Goal: Navigation & Orientation: Find specific page/section

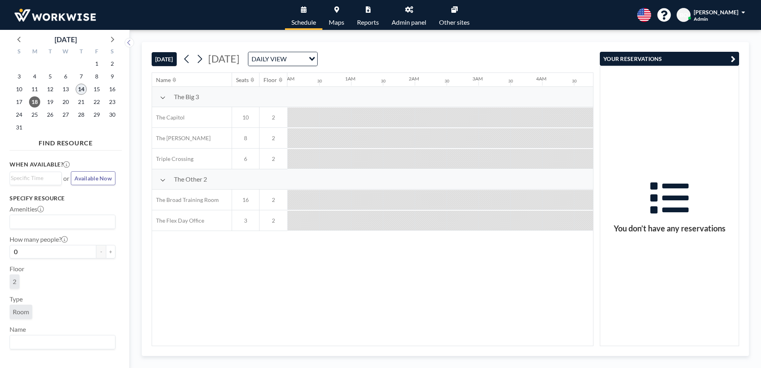
click at [82, 90] on span "14" at bounding box center [81, 89] width 11 height 11
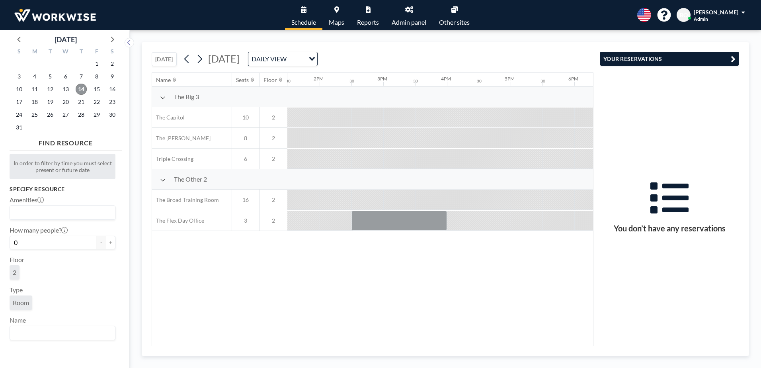
scroll to position [0, 875]
click at [397, 219] on div at bounding box center [384, 221] width 96 height 20
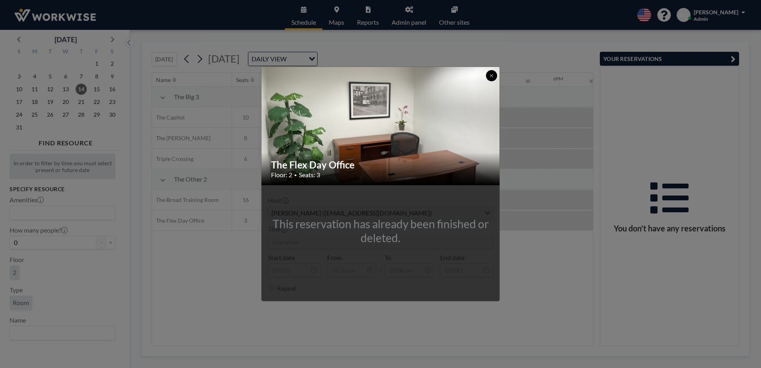
click at [489, 75] on button at bounding box center [491, 75] width 11 height 11
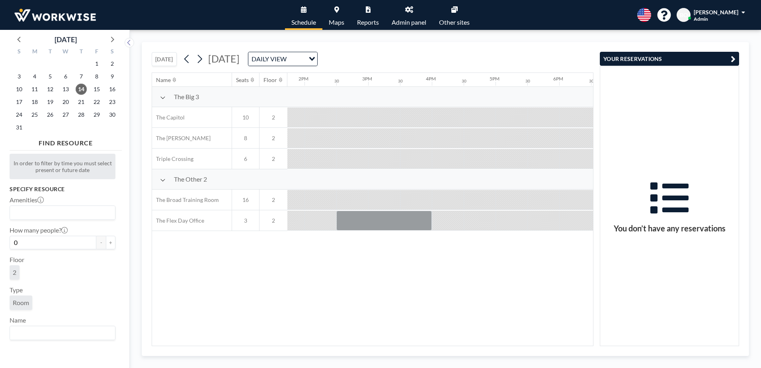
click at [409, 12] on icon at bounding box center [409, 9] width 8 height 6
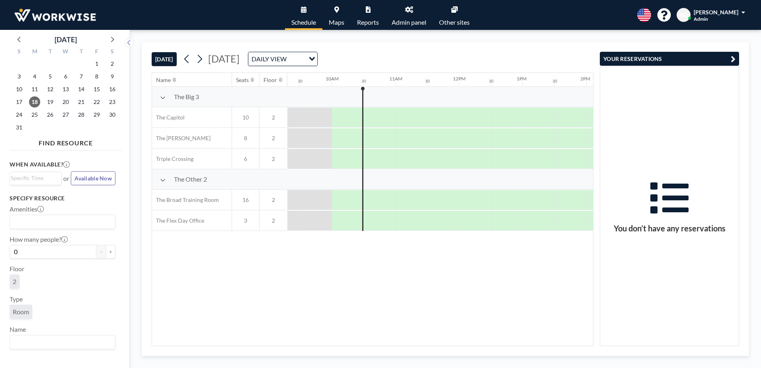
scroll to position [0, 605]
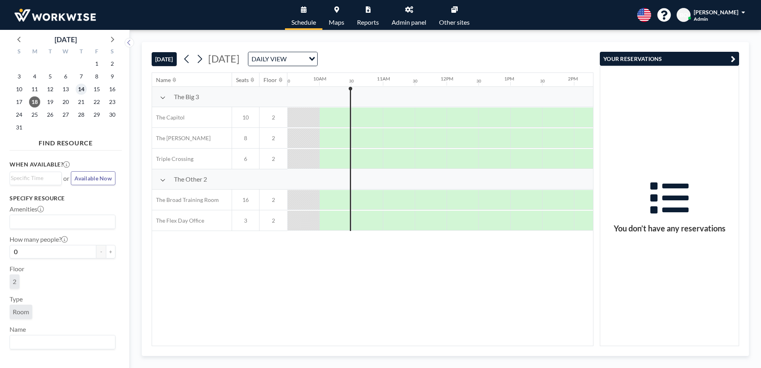
click at [82, 88] on span "14" at bounding box center [81, 89] width 11 height 11
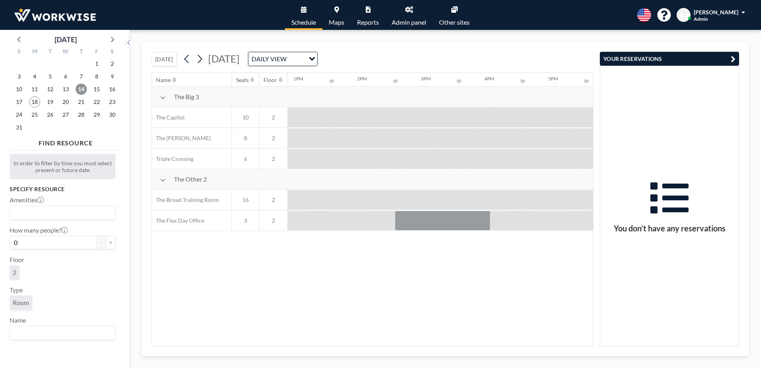
scroll to position [0, 819]
click at [435, 221] on div at bounding box center [440, 221] width 96 height 20
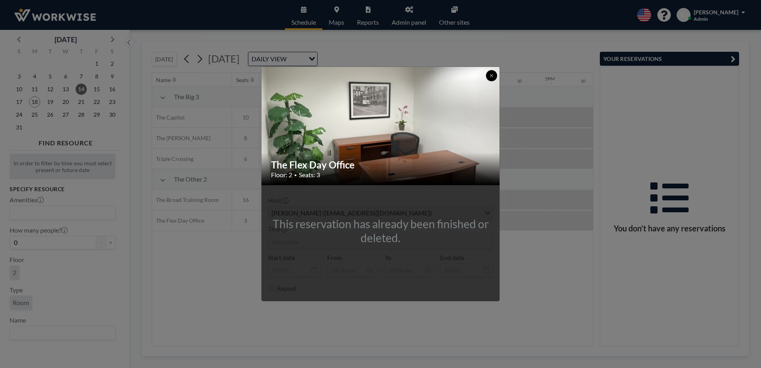
click at [494, 74] on button at bounding box center [491, 75] width 11 height 11
